Goal: Ask a question

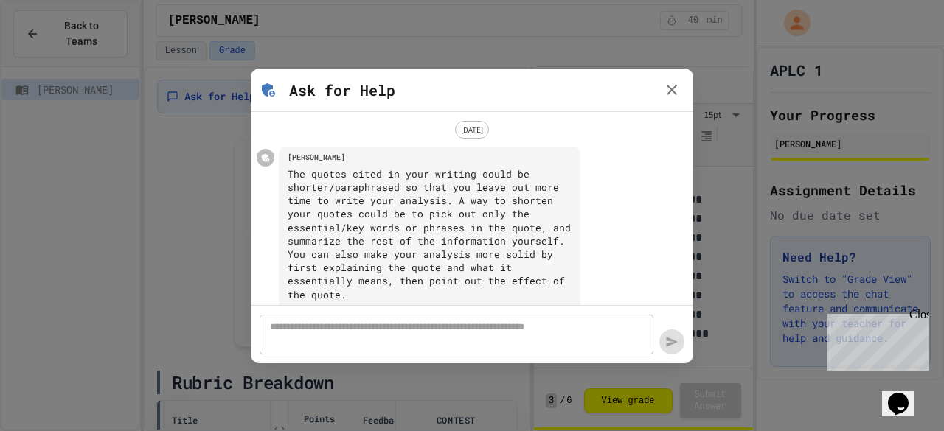
scroll to position [30, 0]
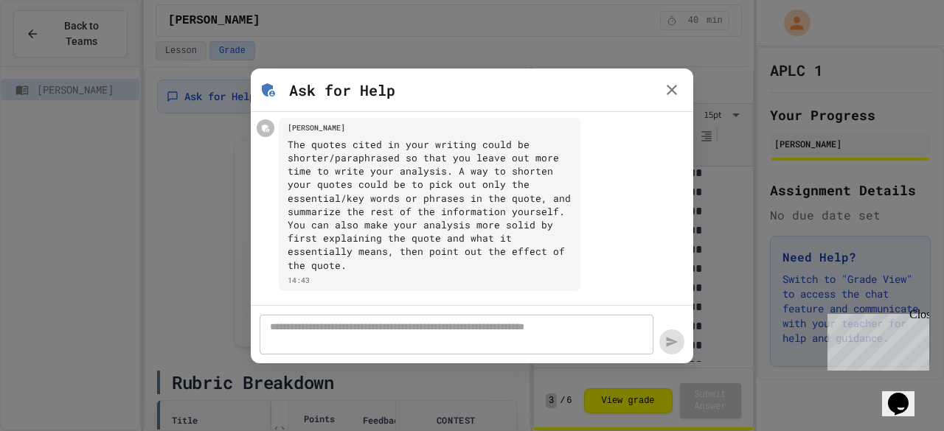
click at [609, 210] on div "[PERSON_NAME] The quotes cited in your writing could be shorter/paraphrased so …" at bounding box center [472, 204] width 431 height 173
